Goal: Information Seeking & Learning: Learn about a topic

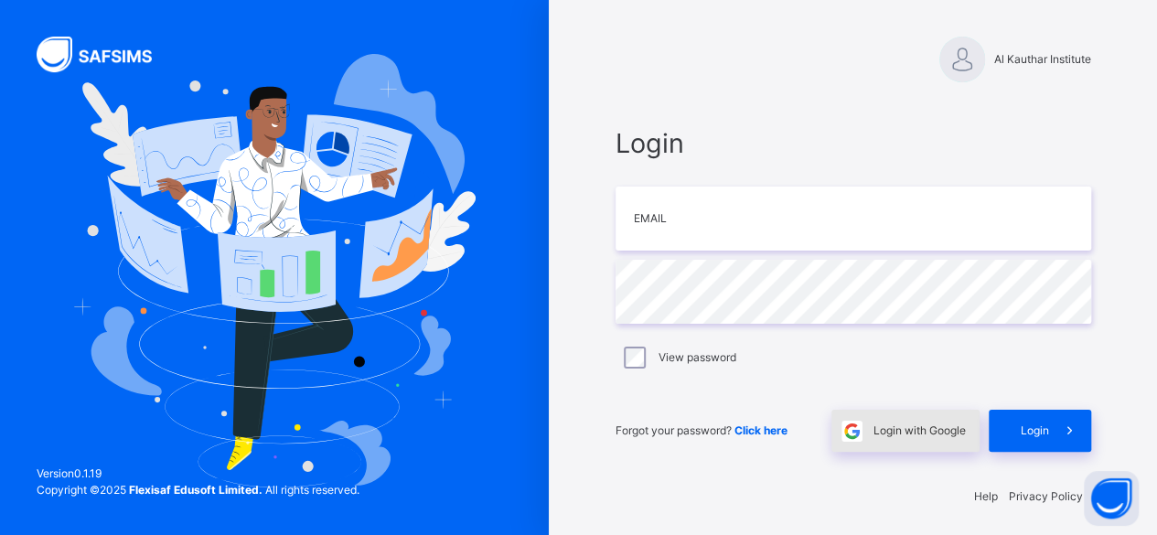
click at [907, 431] on span "Login with Google" at bounding box center [919, 431] width 92 height 16
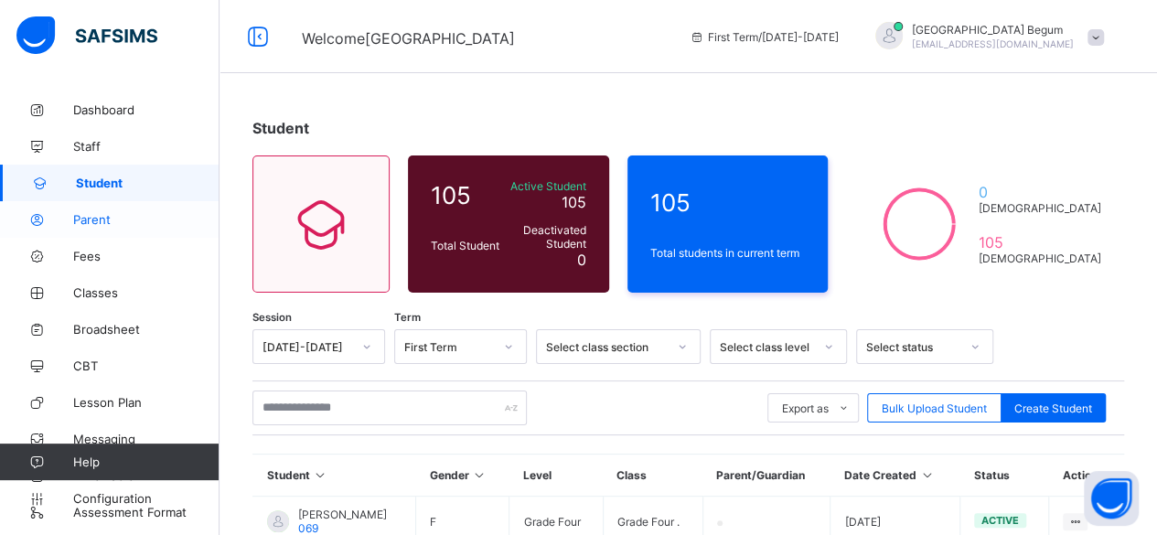
click at [145, 219] on span "Parent" at bounding box center [146, 219] width 146 height 15
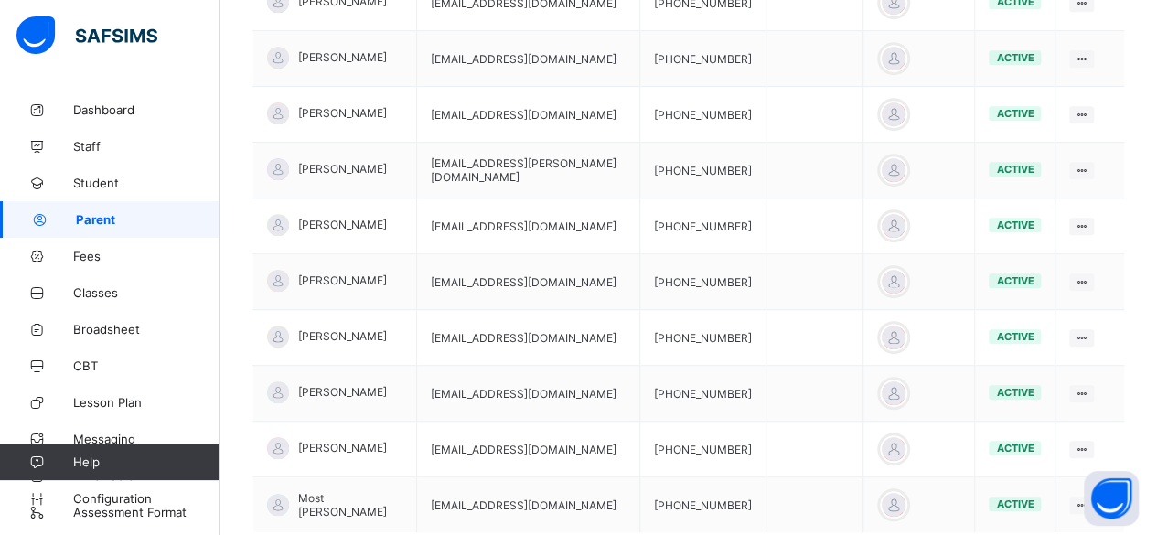
scroll to position [602, 0]
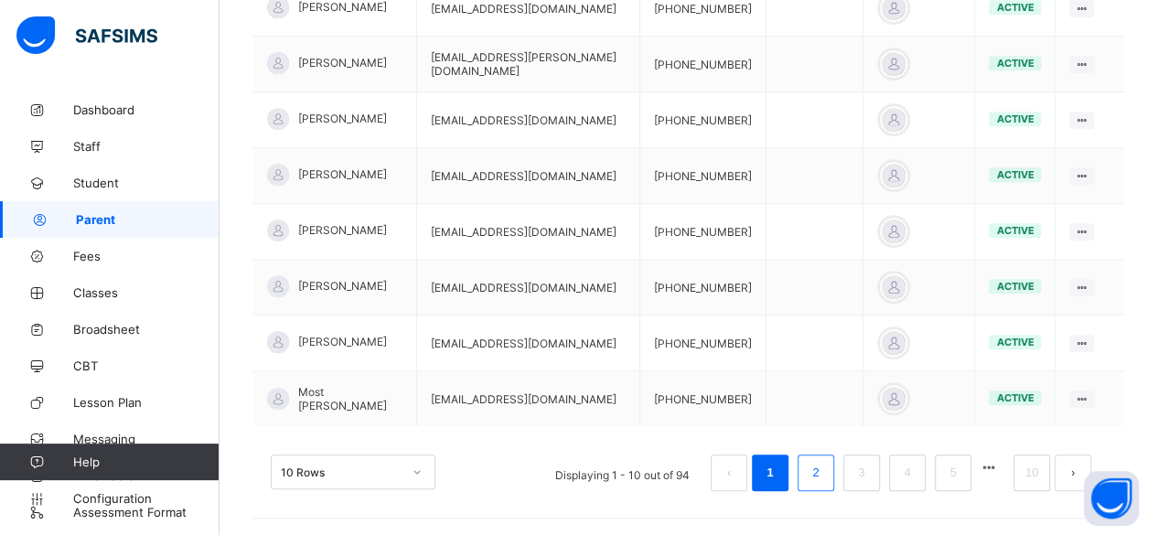
click at [824, 461] on link "2" at bounding box center [815, 473] width 17 height 24
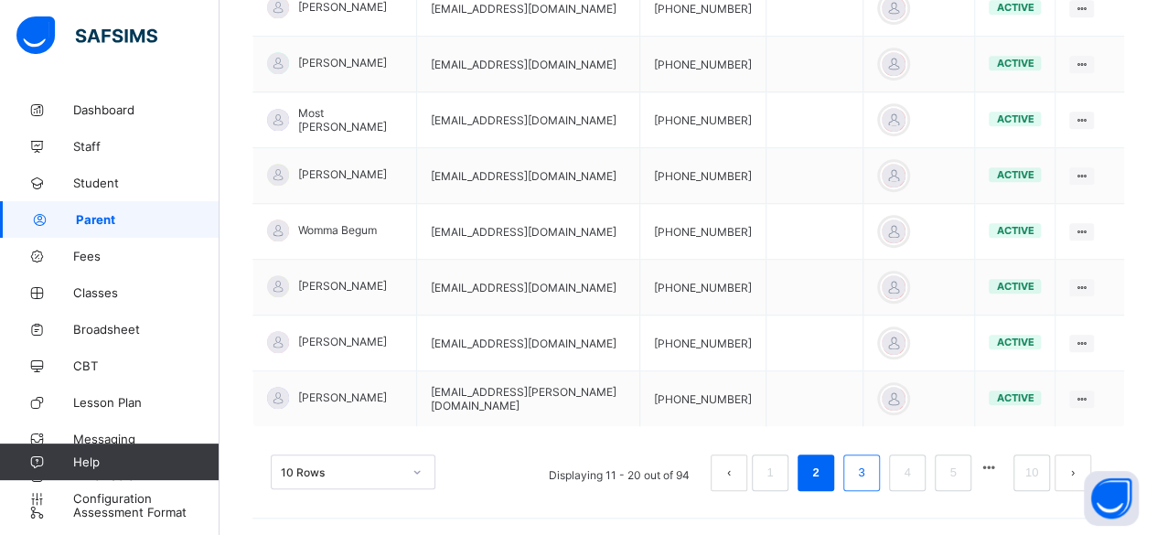
click at [862, 455] on li "3" at bounding box center [861, 473] width 37 height 37
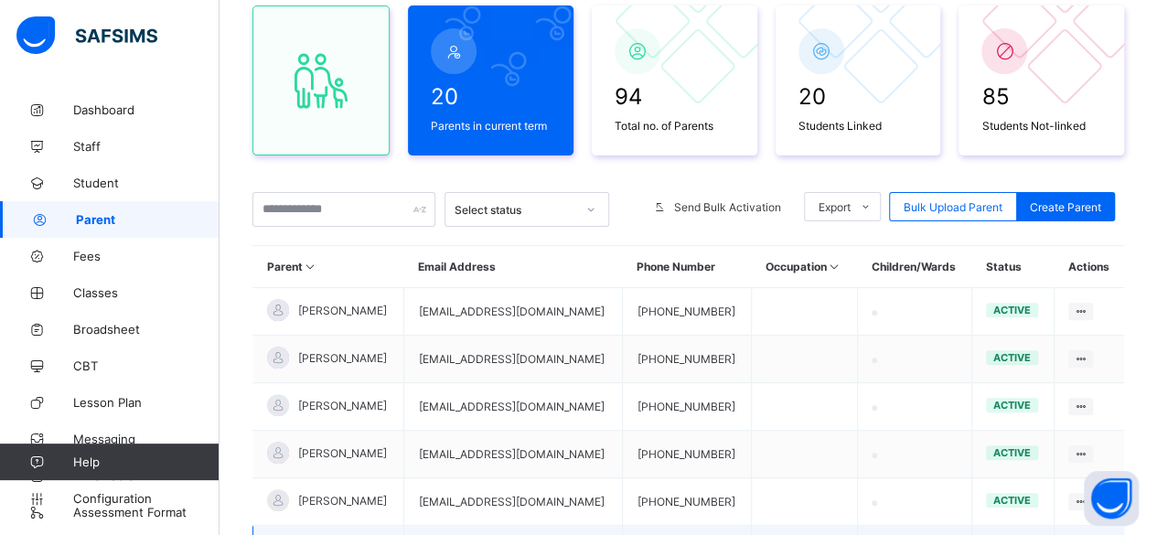
scroll to position [168, 0]
click at [80, 177] on span "Student" at bounding box center [146, 183] width 146 height 15
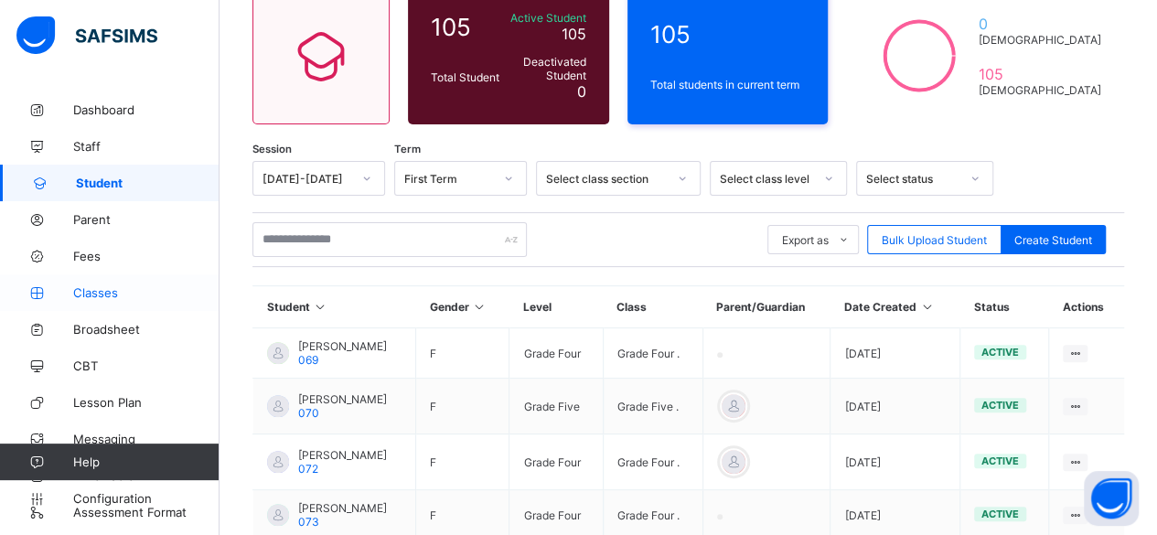
click at [102, 300] on link "Classes" at bounding box center [109, 292] width 219 height 37
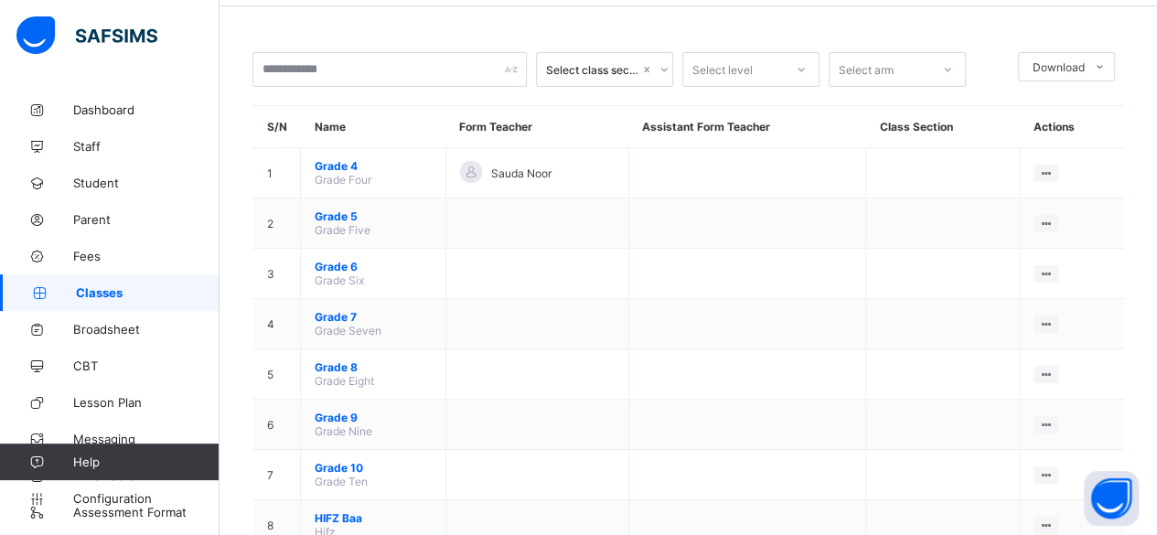
scroll to position [68, 0]
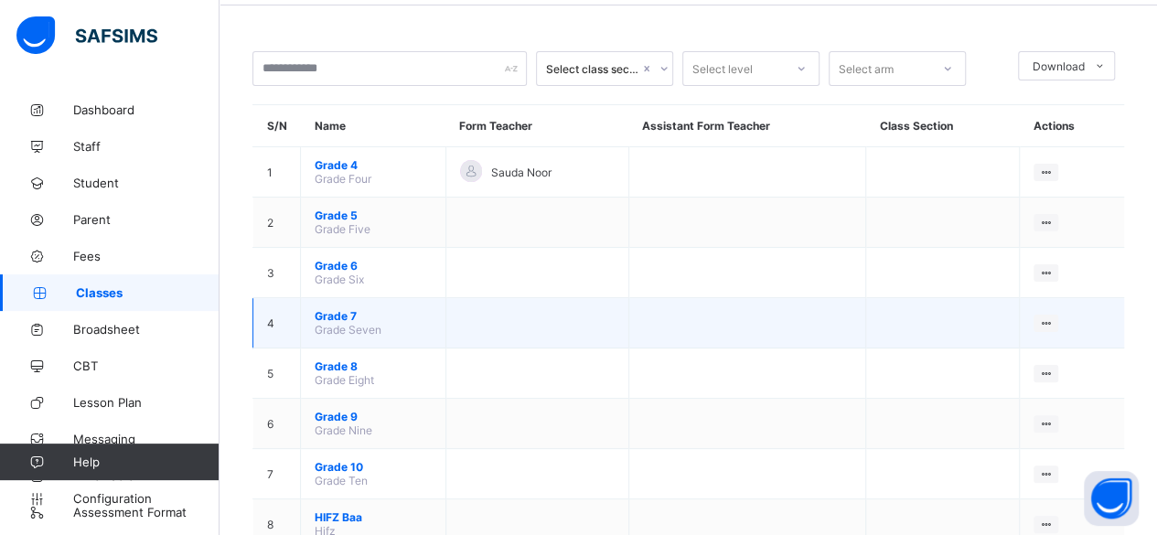
click at [346, 323] on span "Grade Seven" at bounding box center [348, 330] width 67 height 14
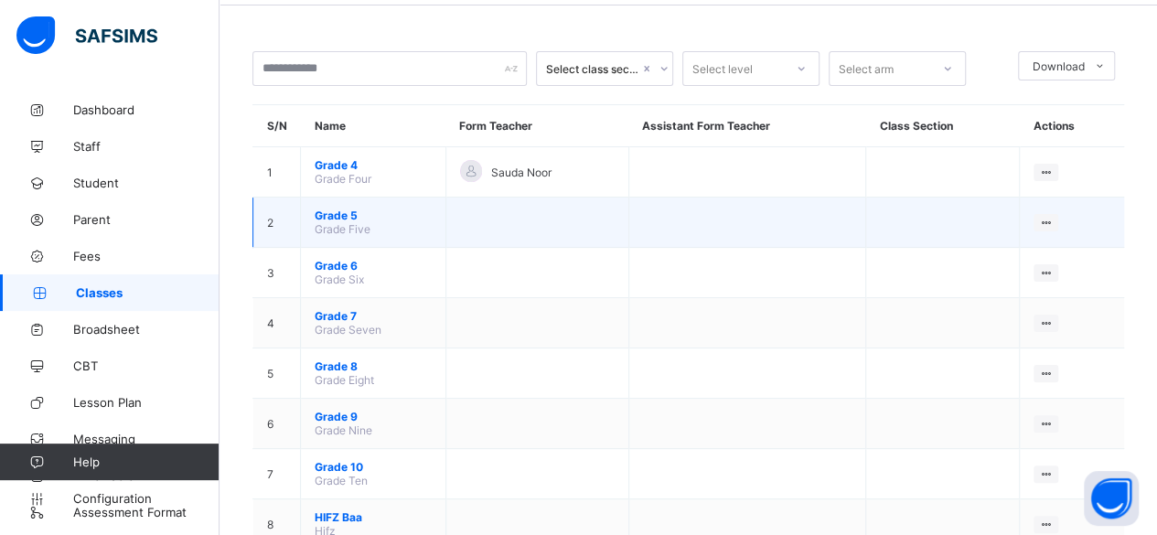
click at [360, 210] on span "Grade 5" at bounding box center [373, 216] width 117 height 14
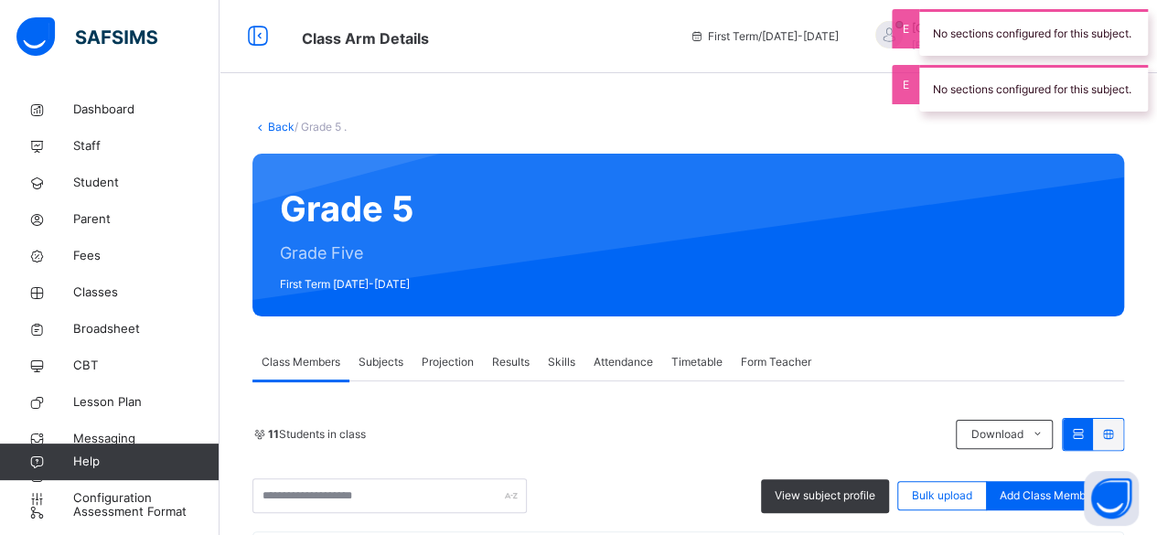
click at [433, 368] on span "Projection" at bounding box center [448, 362] width 52 height 16
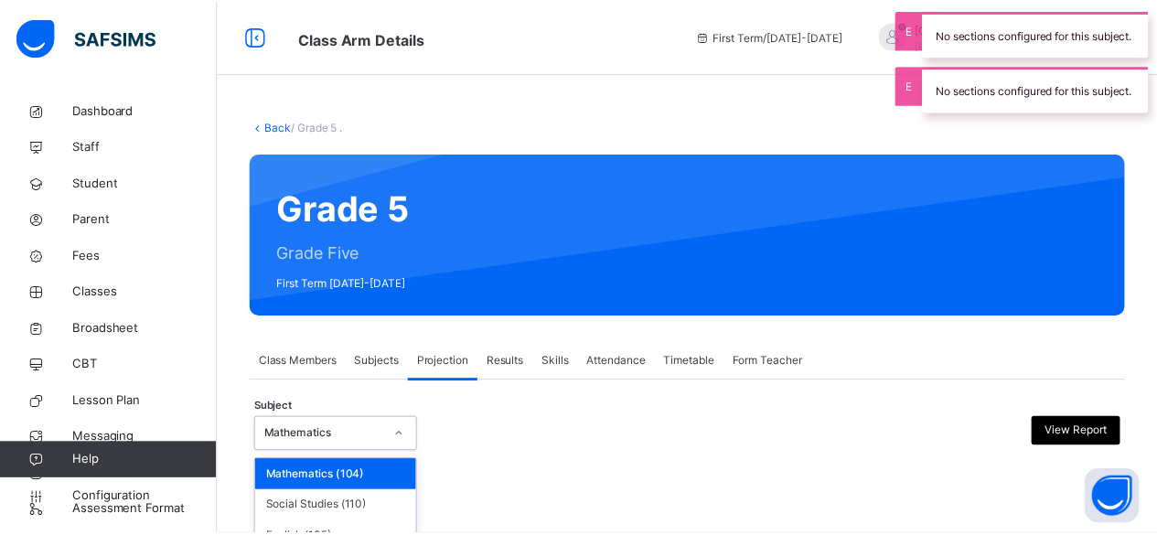
scroll to position [199, 0]
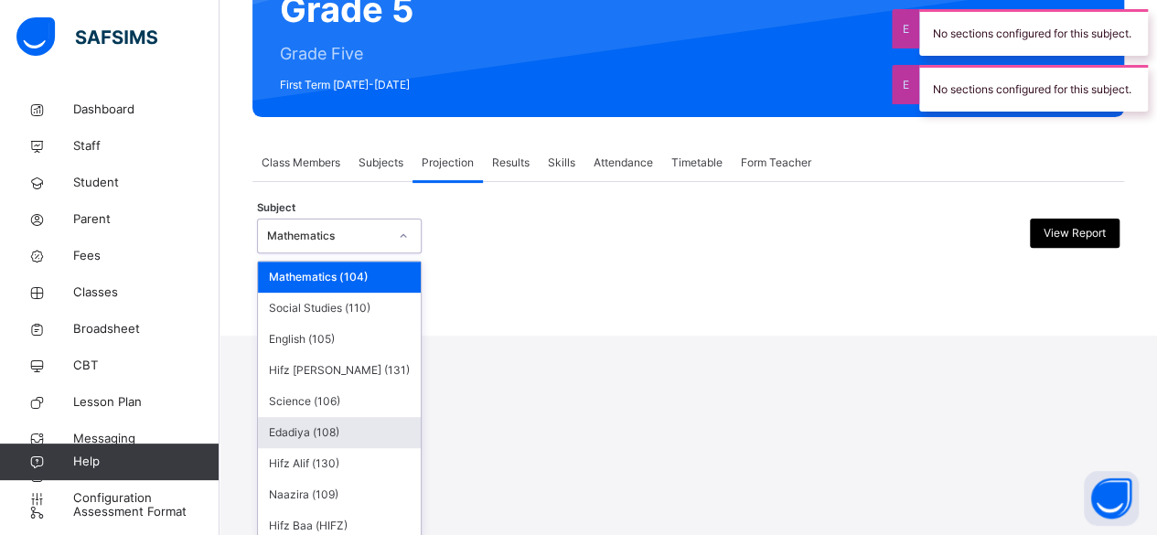
click at [388, 253] on div "option Edadiya (108) focused, 6 of 9. 9 results available. Use Up and Down to c…" at bounding box center [339, 236] width 165 height 35
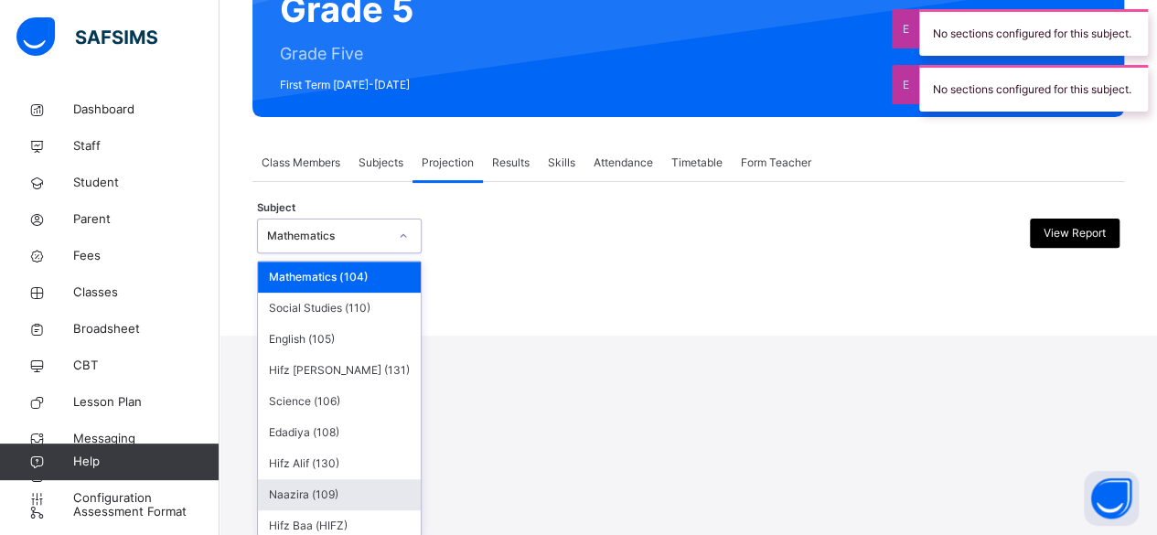
scroll to position [5, 0]
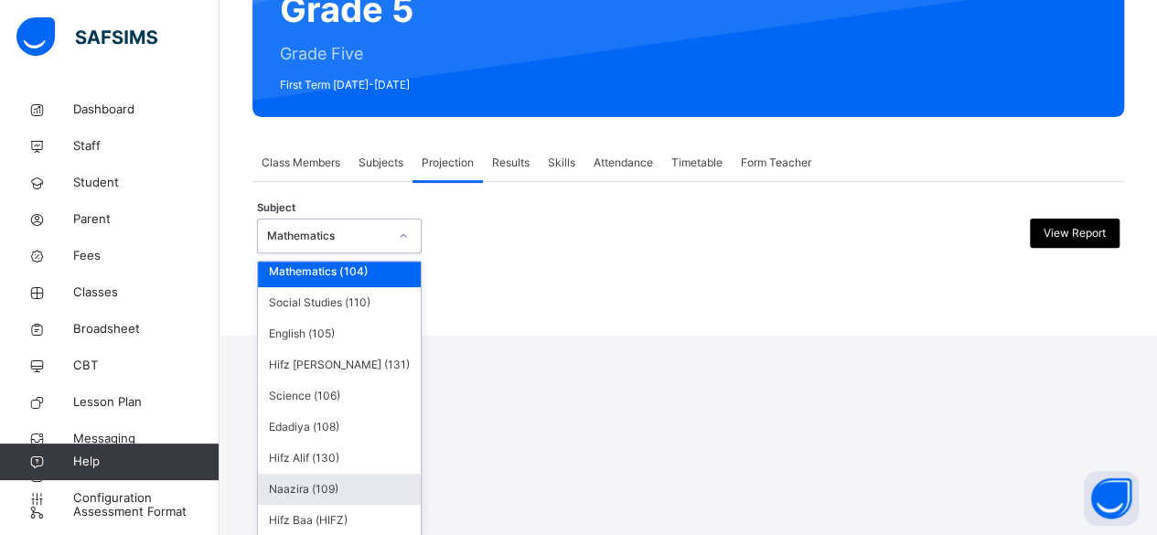
click at [351, 491] on div "Naazira (109)" at bounding box center [339, 489] width 163 height 31
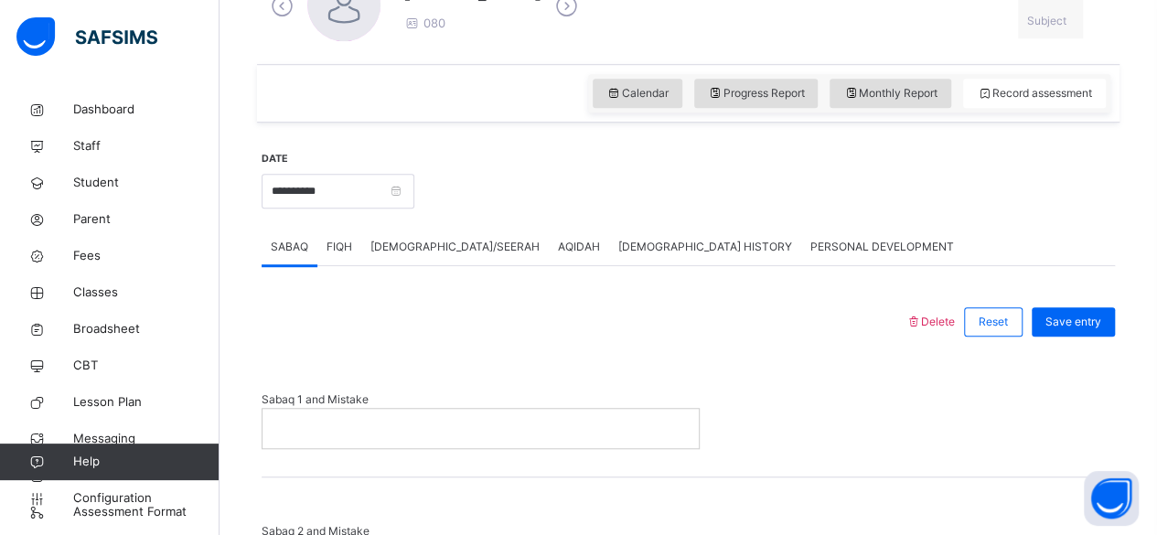
scroll to position [569, 0]
click at [346, 247] on span "FIQH" at bounding box center [339, 249] width 26 height 16
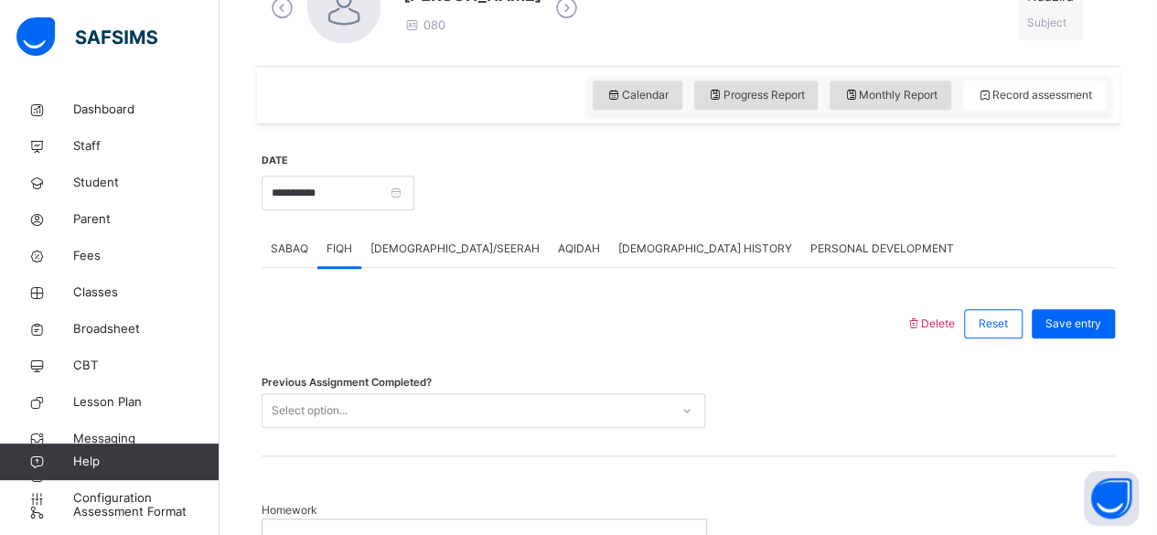
scroll to position [561, 0]
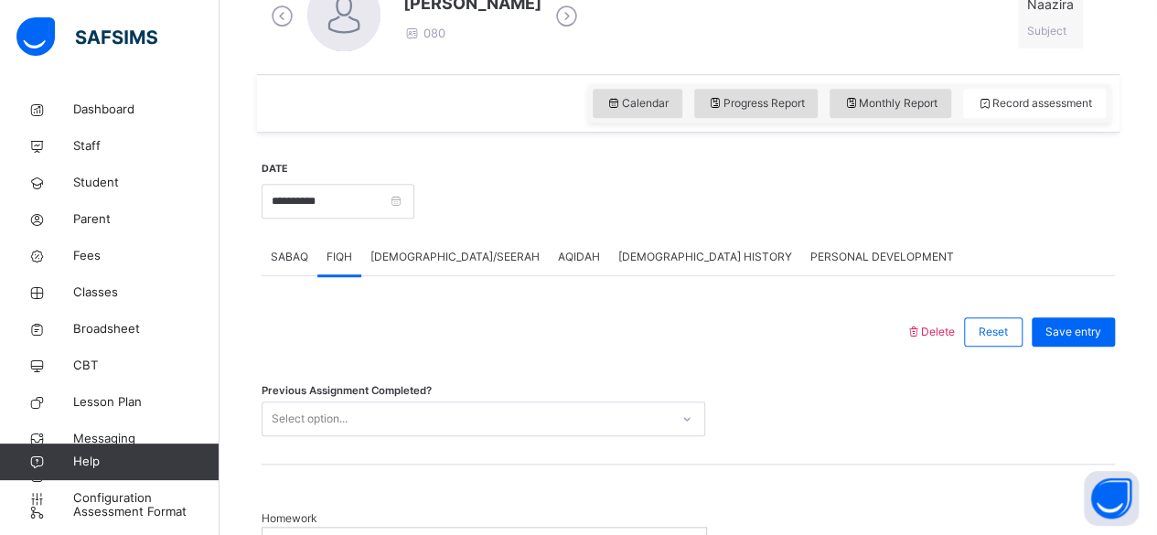
click at [412, 251] on span "[DEMOGRAPHIC_DATA]/SEERAH" at bounding box center [454, 257] width 169 height 16
click at [558, 250] on span "AQIDAH" at bounding box center [579, 257] width 42 height 16
click at [609, 264] on div "[DEMOGRAPHIC_DATA] HISTORY" at bounding box center [705, 257] width 192 height 37
click at [801, 258] on div "PERSONAL DEVELOPMENT" at bounding box center [882, 257] width 162 height 37
click at [289, 259] on span "SABAQ" at bounding box center [289, 257] width 37 height 16
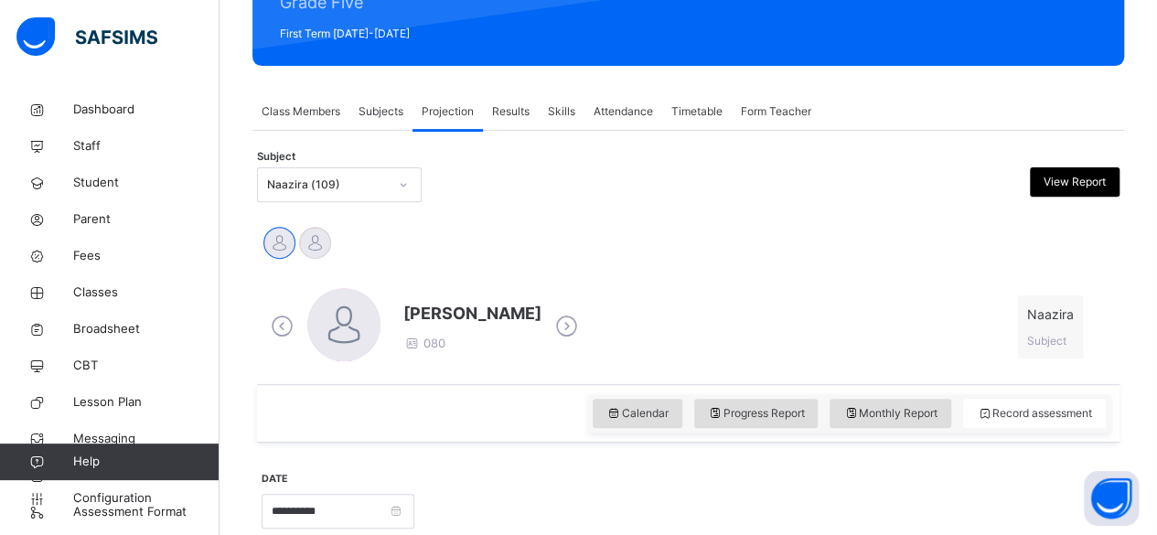
scroll to position [250, 0]
